Goal: Transaction & Acquisition: Purchase product/service

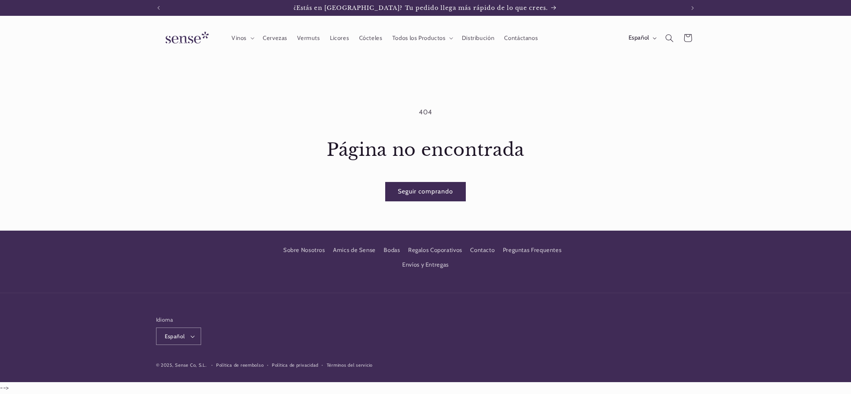
click at [447, 38] on summary "Todos los Productos" at bounding box center [422, 37] width 70 height 17
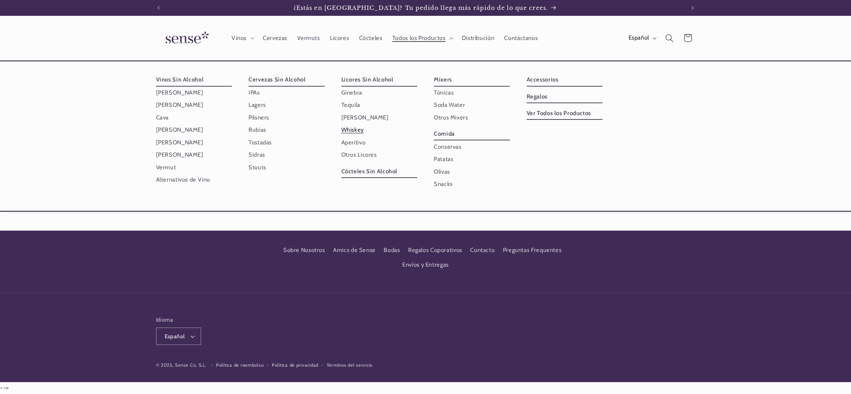
click at [354, 130] on link "Whiskey" at bounding box center [379, 130] width 76 height 12
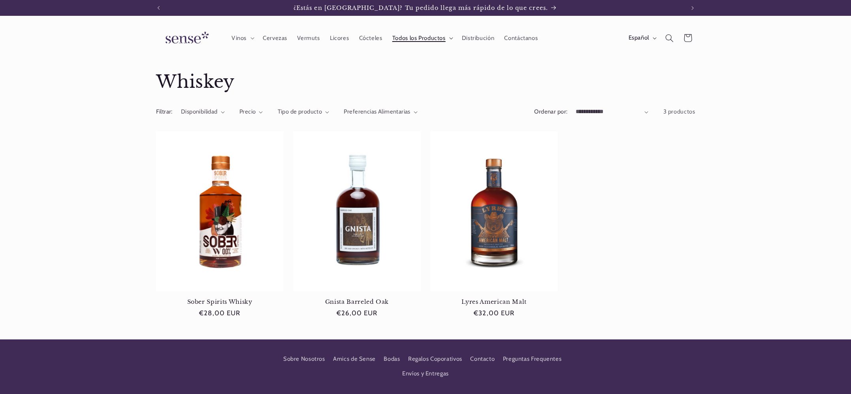
click at [447, 38] on summary "Todos los Productos" at bounding box center [422, 37] width 70 height 17
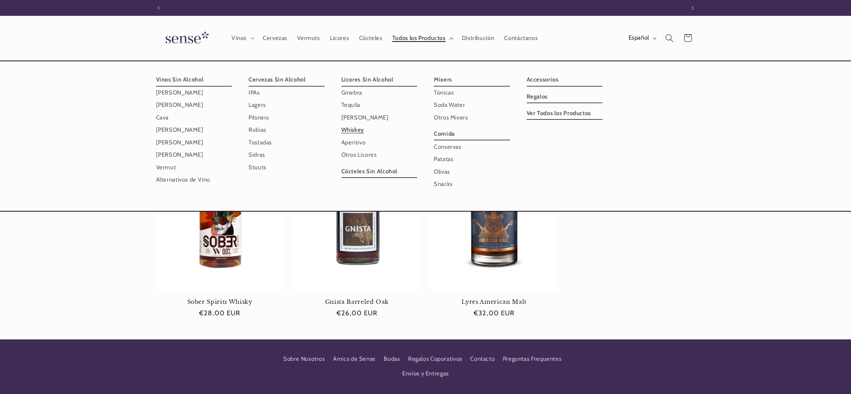
scroll to position [0, 526]
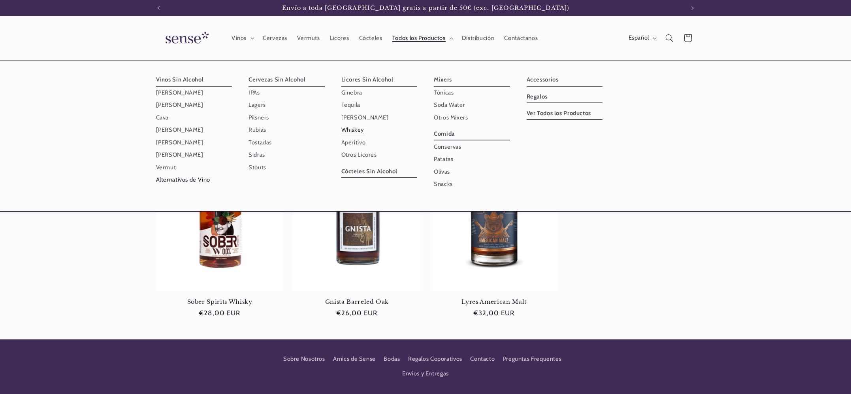
click at [190, 176] on link "Alternativos de Vino" at bounding box center [194, 179] width 76 height 12
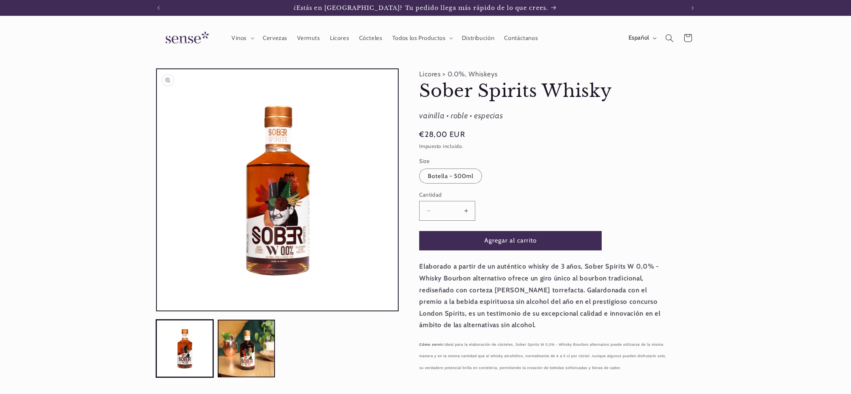
scroll to position [0, 526]
click at [157, 310] on button "Abrir elemento multimedia 1 en una ventana modal" at bounding box center [157, 310] width 0 height 0
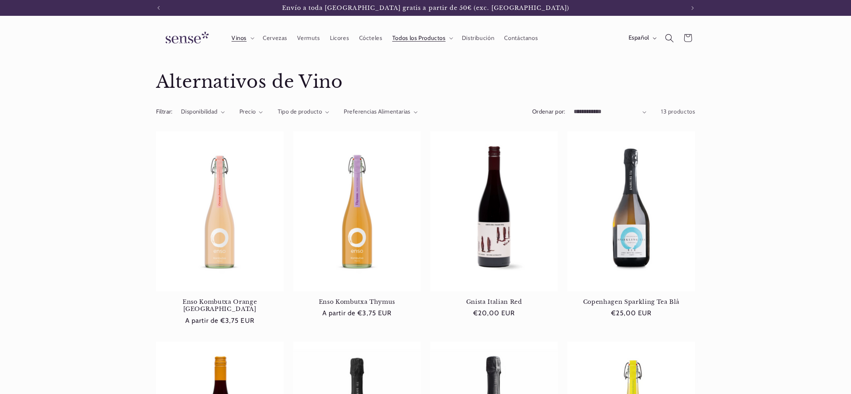
click at [668, 38] on icon "Búsqueda" at bounding box center [669, 38] width 9 height 9
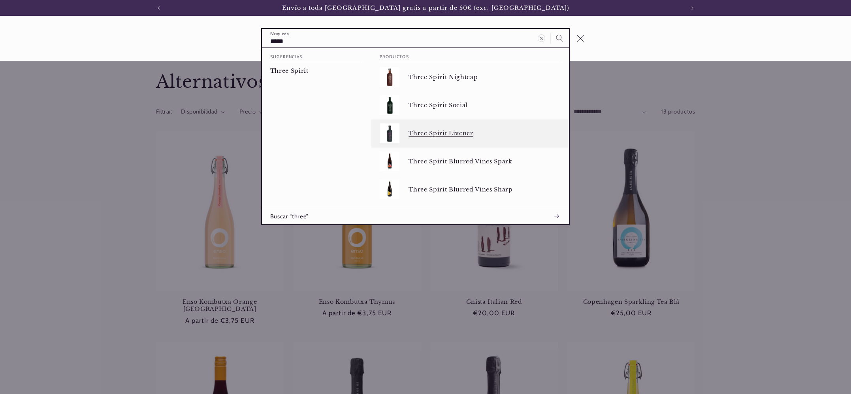
type input "*****"
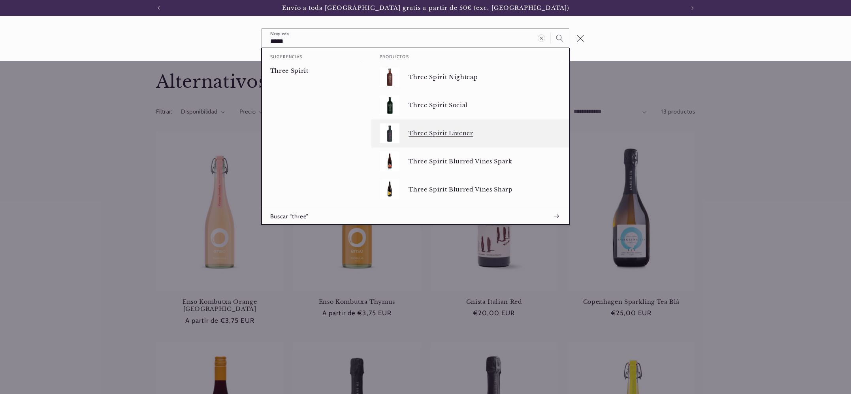
click at [441, 134] on p "Three Spirit Livener" at bounding box center [485, 133] width 152 height 7
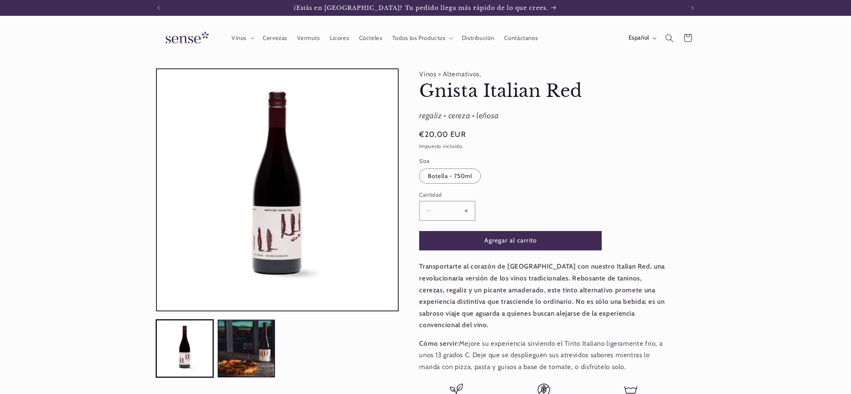
scroll to position [0, 526]
click at [157, 310] on button "Abrir elemento multimedia 1 en una ventana modal" at bounding box center [157, 310] width 0 height 0
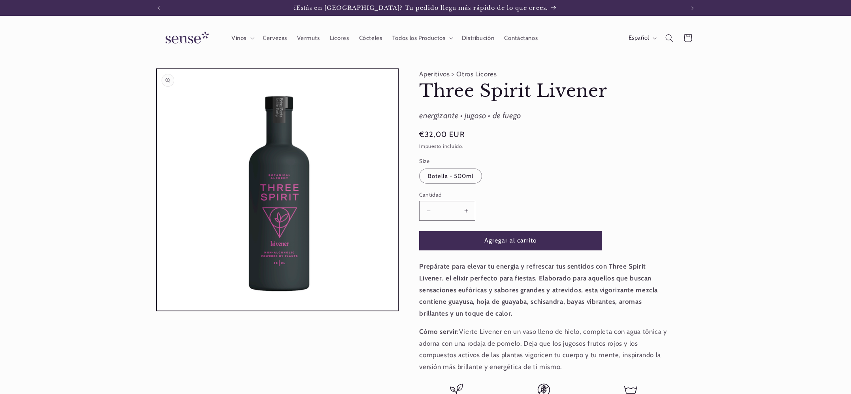
click at [157, 310] on button "Abrir elemento multimedia 1 en una ventana modal" at bounding box center [157, 310] width 0 height 0
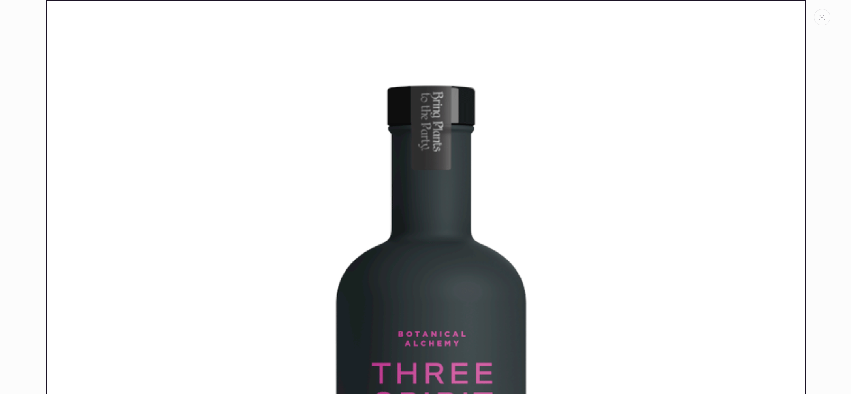
scroll to position [0, 526]
click at [822, 17] on icon "Cerrar" at bounding box center [823, 18] width 6 height 6
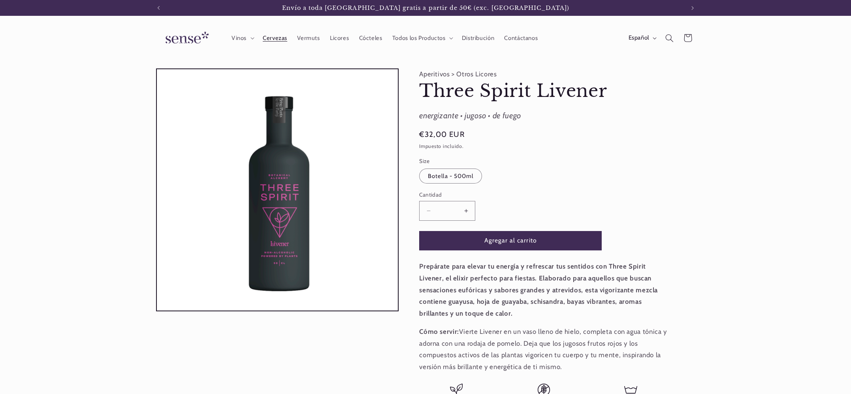
click at [279, 39] on span "Cervezas" at bounding box center [275, 38] width 25 height 8
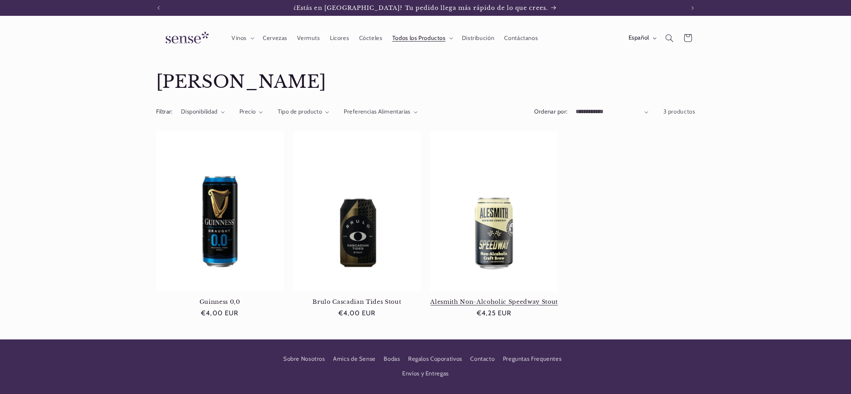
click at [490, 298] on link "Alesmith Non-Alcoholic Speedway Stout" at bounding box center [494, 301] width 128 height 7
